Goal: Task Accomplishment & Management: Use online tool/utility

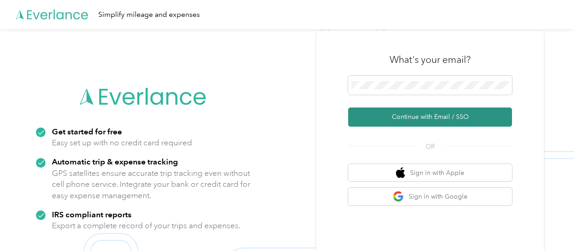
click at [439, 119] on button "Continue with Email / SSO" at bounding box center [430, 116] width 164 height 19
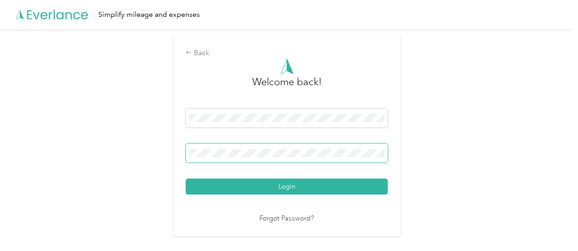
click at [243, 148] on span at bounding box center [287, 152] width 202 height 19
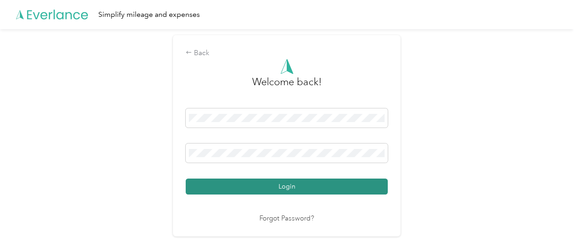
click at [258, 187] on button "Login" at bounding box center [287, 187] width 202 height 16
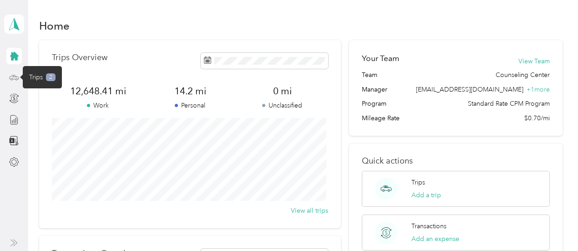
click at [14, 78] on icon at bounding box center [14, 77] width 10 height 10
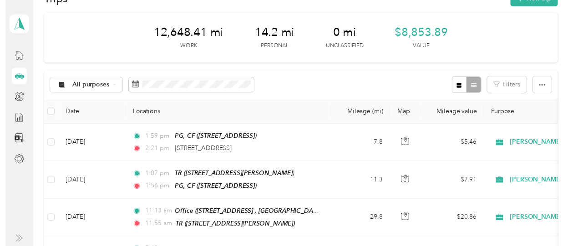
scroll to position [21, 0]
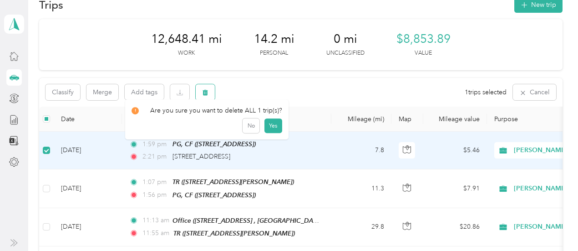
click at [205, 92] on icon "button" at bounding box center [205, 92] width 6 height 6
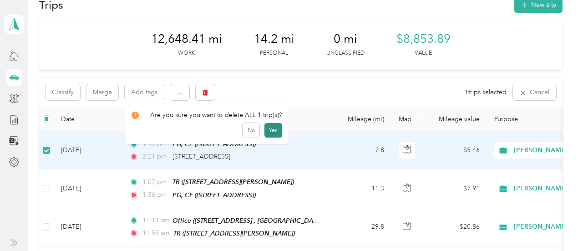
click at [270, 132] on button "Yes" at bounding box center [274, 130] width 18 height 15
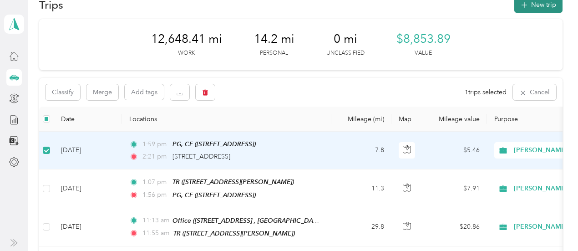
click at [529, 7] on button "New trip" at bounding box center [539, 5] width 48 height 16
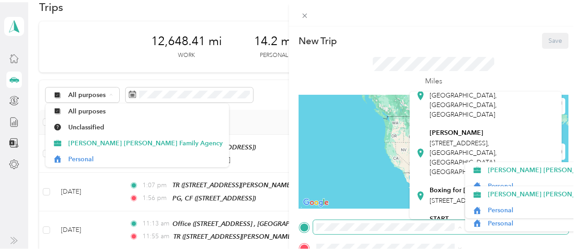
scroll to position [106, 0]
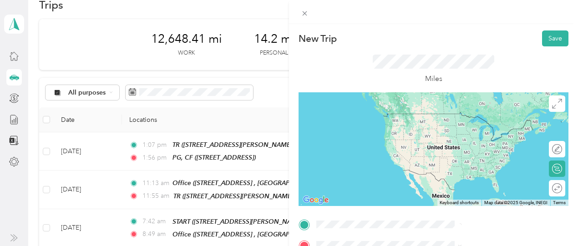
click at [449, 118] on div "PG, CF [STREET_ADDRESS]" at bounding box center [459, 121] width 58 height 19
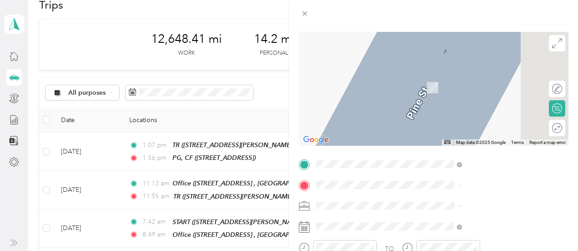
scroll to position [61, 0]
click at [486, 96] on div "ED [STREET_ADDRESS][GEOGRAPHIC_DATA][US_STATE], [GEOGRAPHIC_DATA]" at bounding box center [492, 86] width 125 height 29
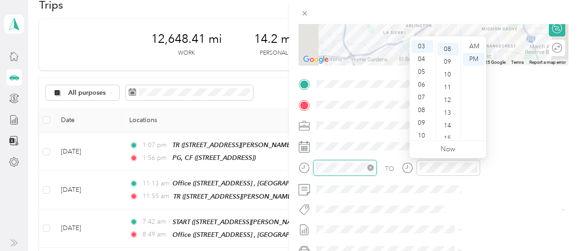
scroll to position [102, 0]
click at [430, 43] on div "03" at bounding box center [423, 46] width 22 height 13
click at [421, 71] on div "03" at bounding box center [423, 77] width 22 height 13
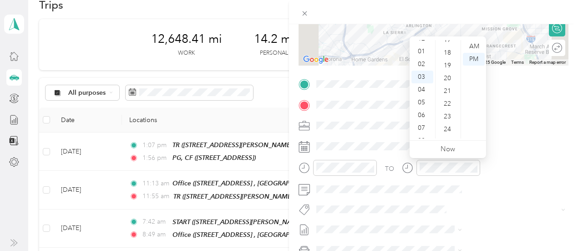
scroll to position [230, 0]
click at [446, 136] on div "25" at bounding box center [449, 135] width 22 height 13
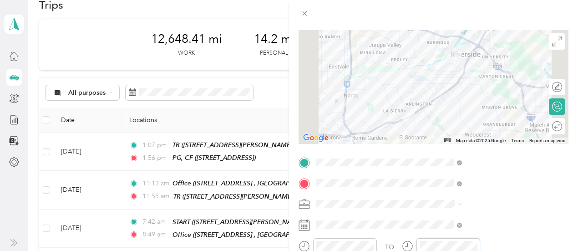
scroll to position [0, 0]
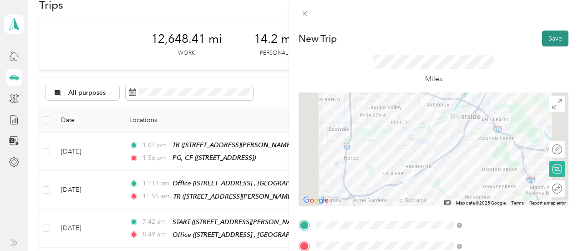
click at [547, 41] on button "Save" at bounding box center [555, 39] width 26 height 16
